Goal: Transaction & Acquisition: Purchase product/service

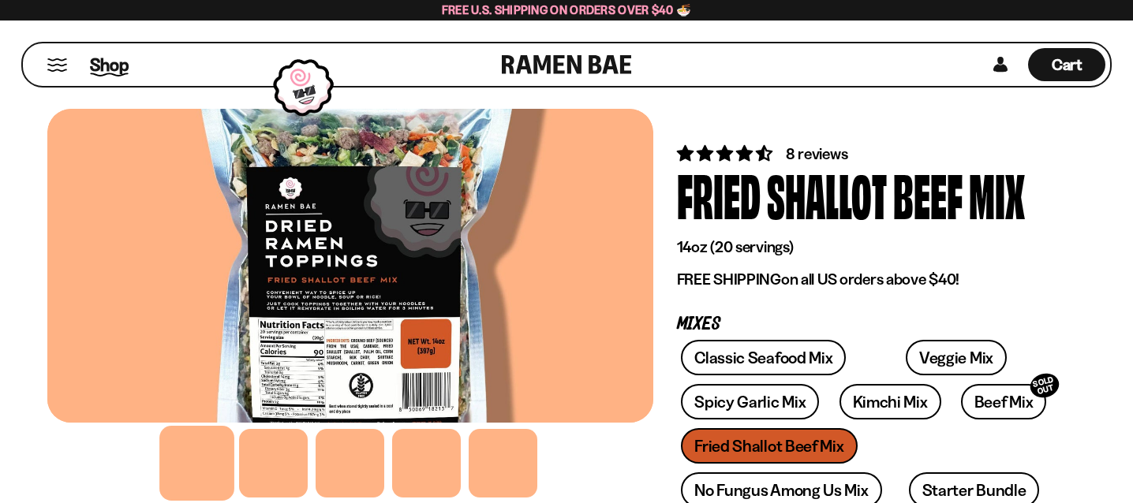
click at [101, 62] on span "Shop" at bounding box center [109, 65] width 39 height 24
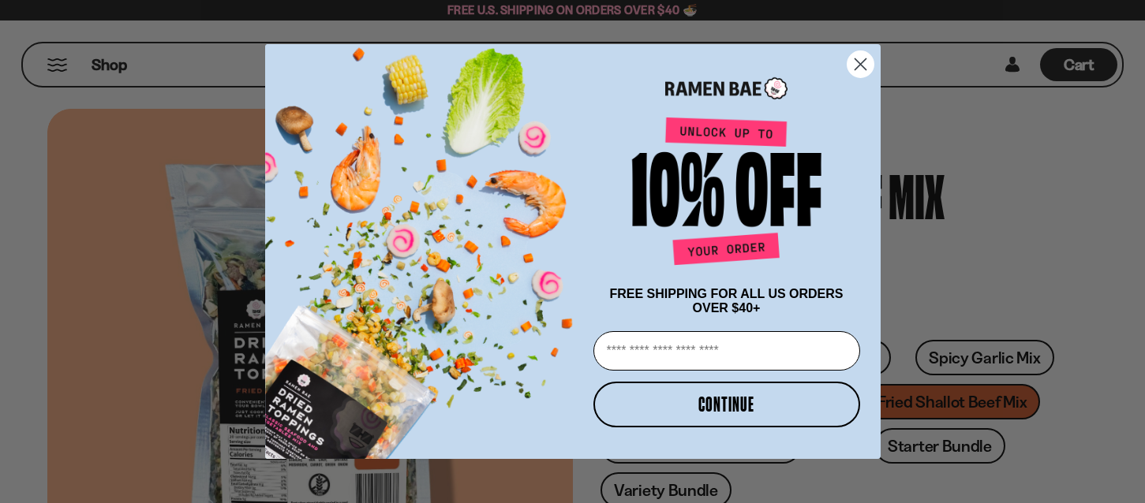
click at [866, 58] on circle "Close dialog" at bounding box center [860, 64] width 26 height 26
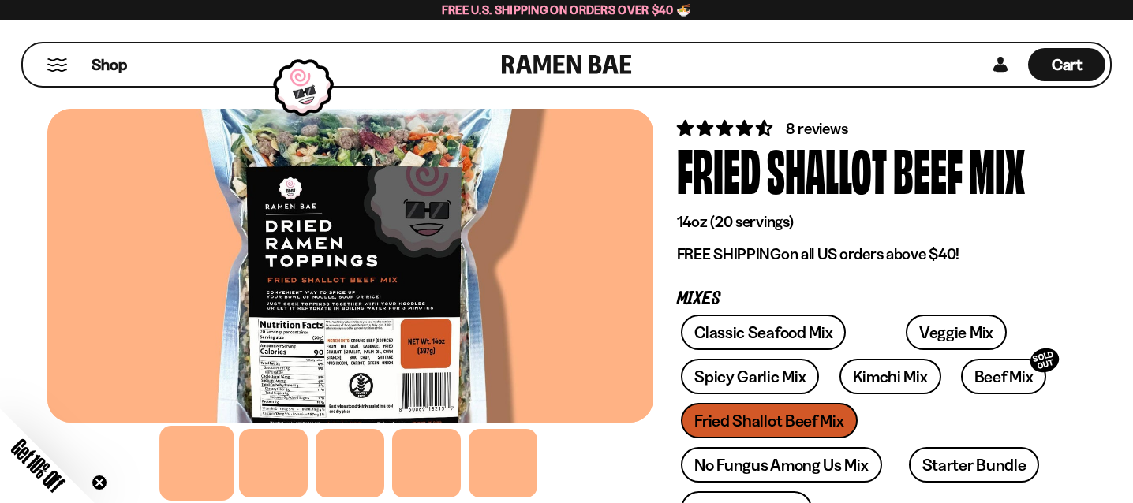
scroll to position [79, 0]
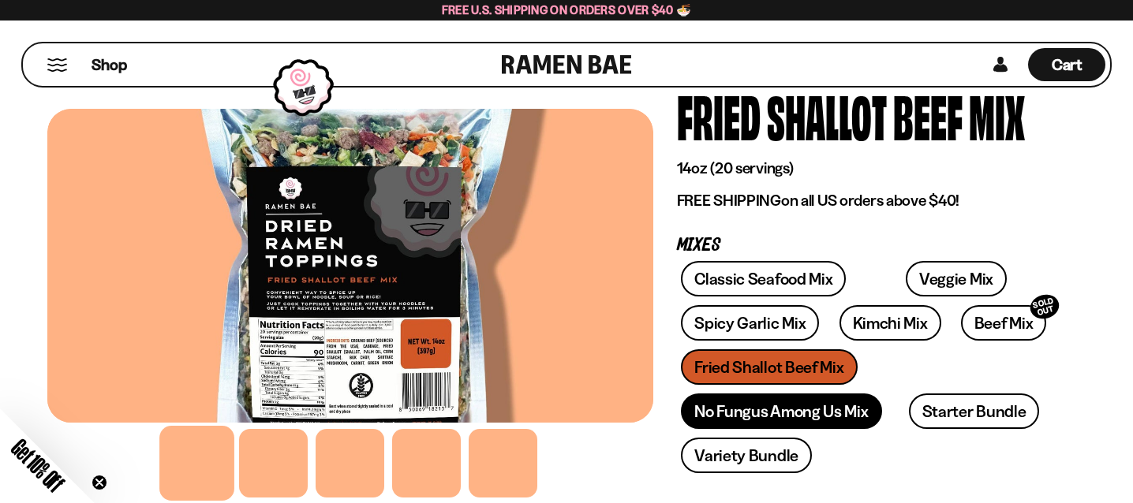
click at [681, 394] on link "No Fungus Among Us Mix" at bounding box center [781, 412] width 200 height 36
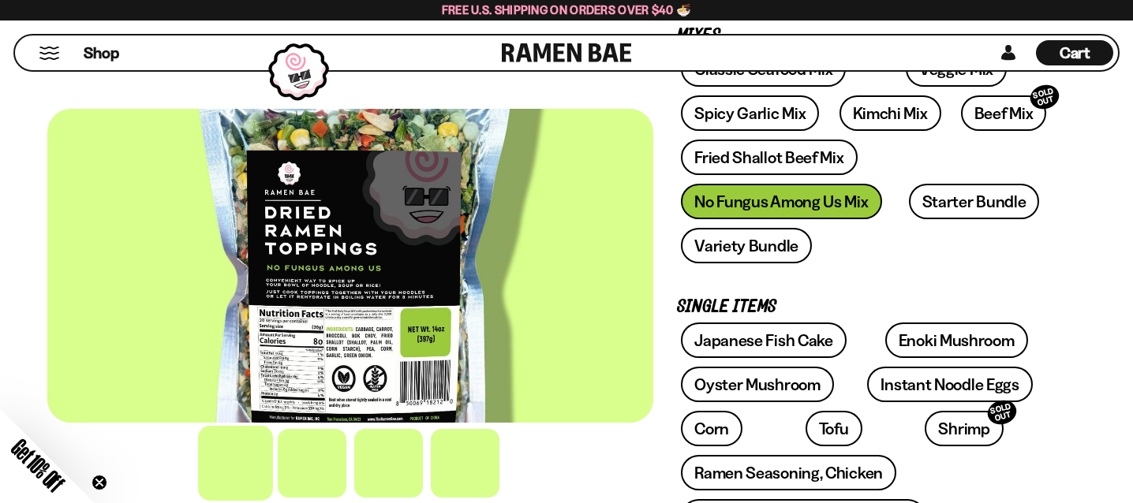
scroll to position [316, 0]
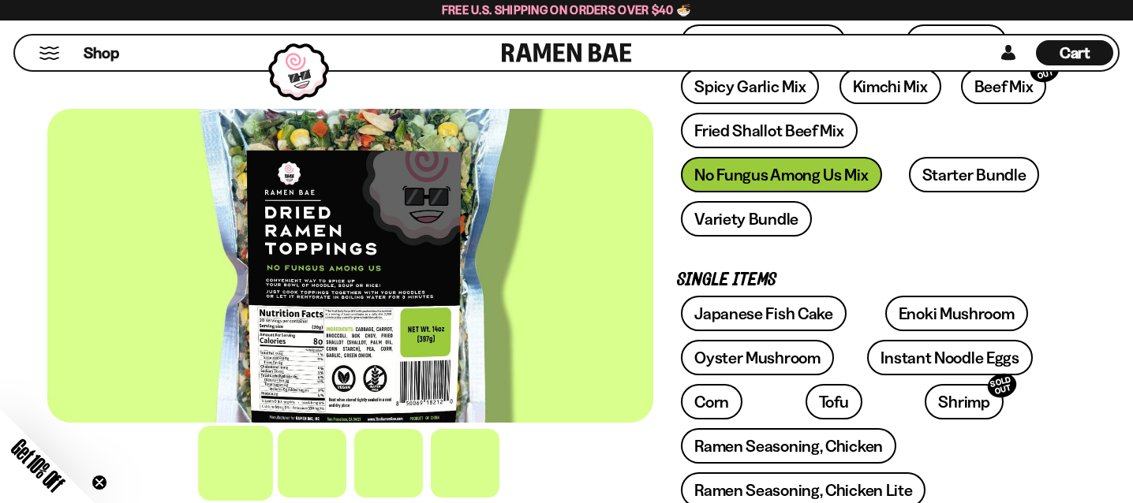
click at [40, 59] on div "Shop" at bounding box center [261, 53] width 482 height 35
click at [88, 59] on span "Shop" at bounding box center [101, 53] width 39 height 24
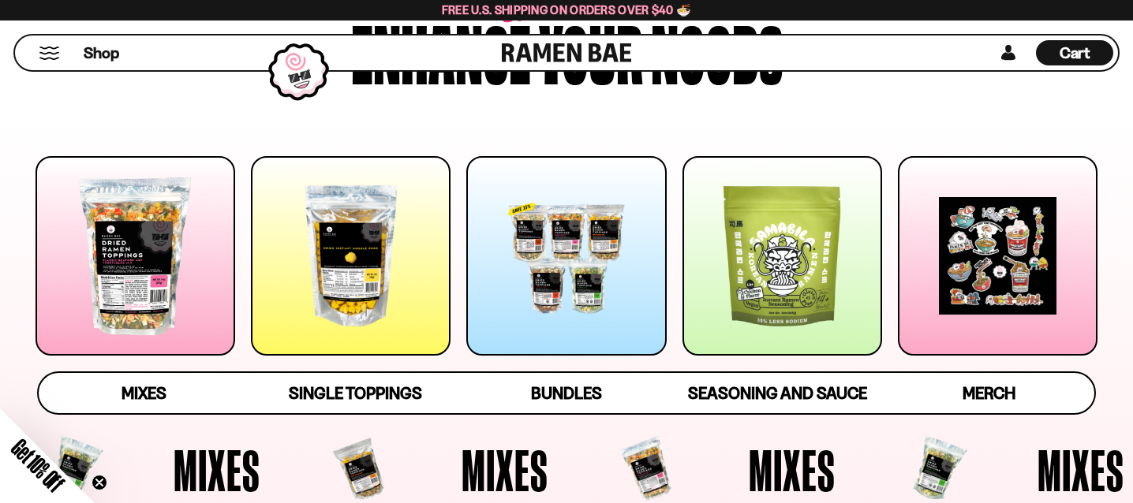
scroll to position [158, 0]
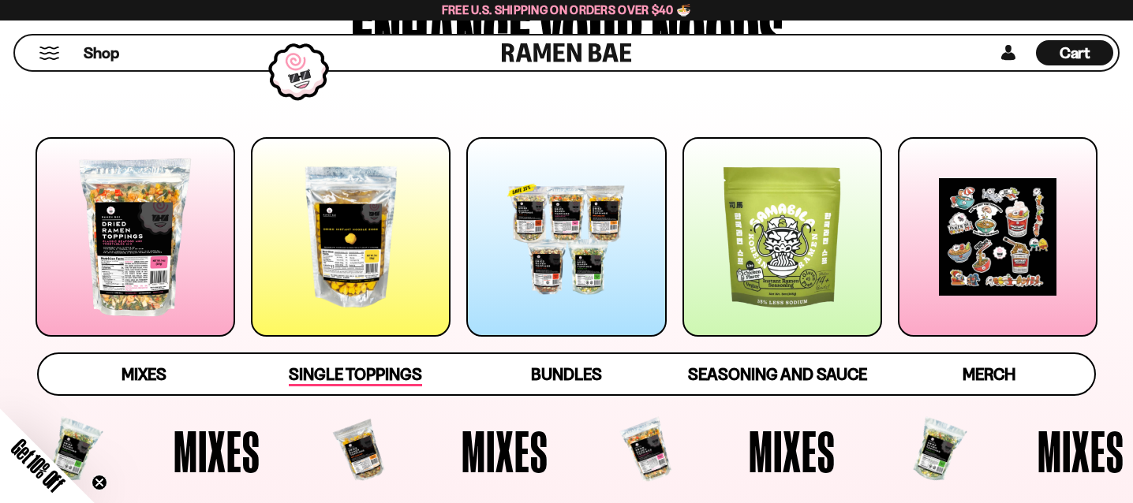
click at [361, 386] on span "Single Toppings" at bounding box center [355, 376] width 133 height 22
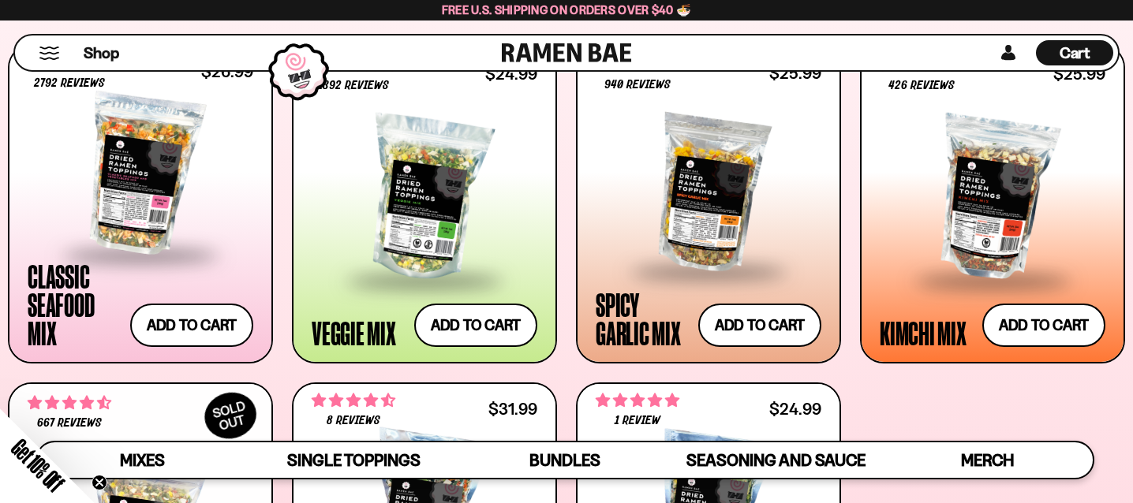
scroll to position [551, 0]
